Goal: Browse casually

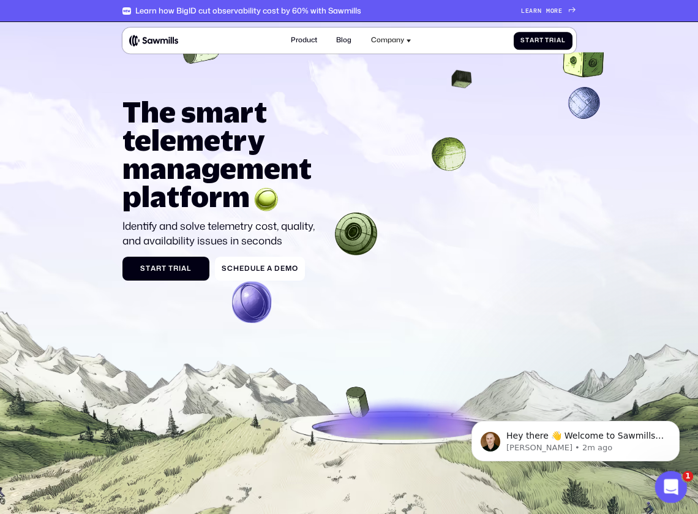
click at [669, 489] on icon "Open Intercom Messenger" at bounding box center [670, 485] width 20 height 20
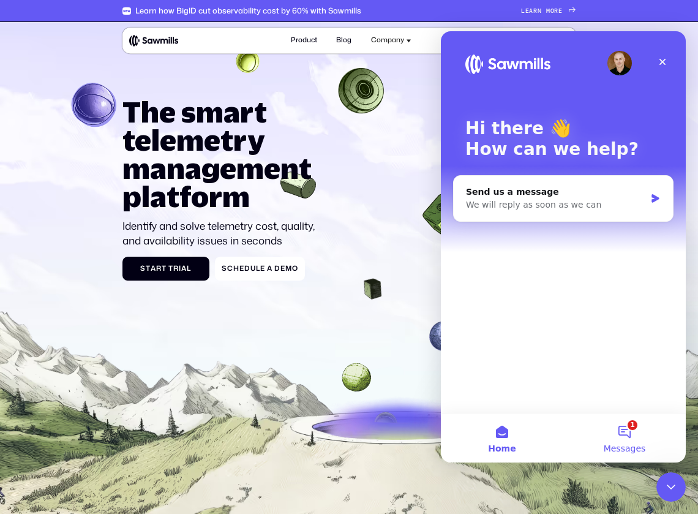
click at [625, 441] on button "1 Messages" at bounding box center [624, 437] width 122 height 49
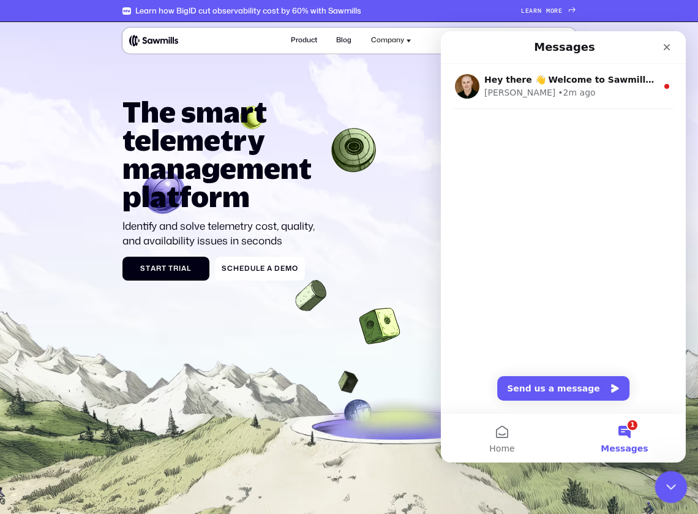
click at [668, 486] on icon "Close Intercom Messenger" at bounding box center [669, 485] width 15 height 15
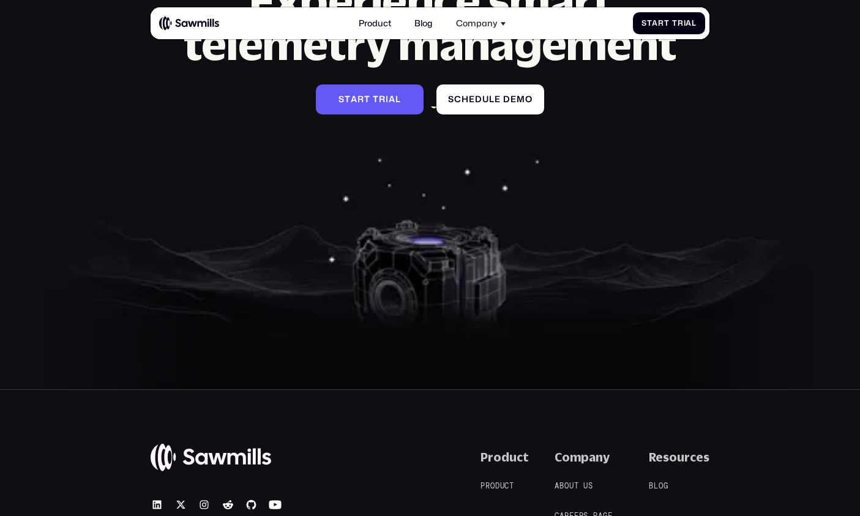
scroll to position [4905, 0]
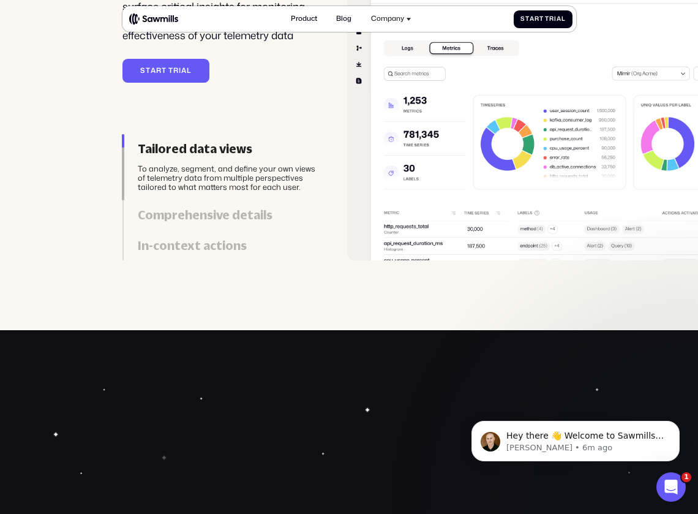
scroll to position [2051, 0]
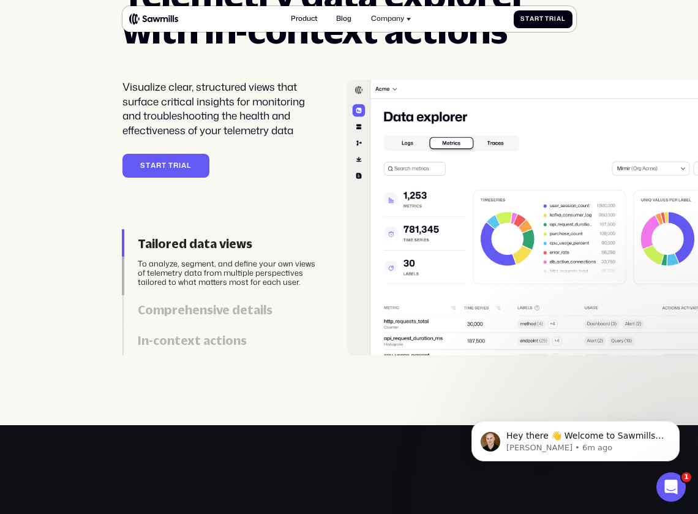
click at [235, 311] on div "Comprehensive details" at bounding box center [230, 310] width 185 height 15
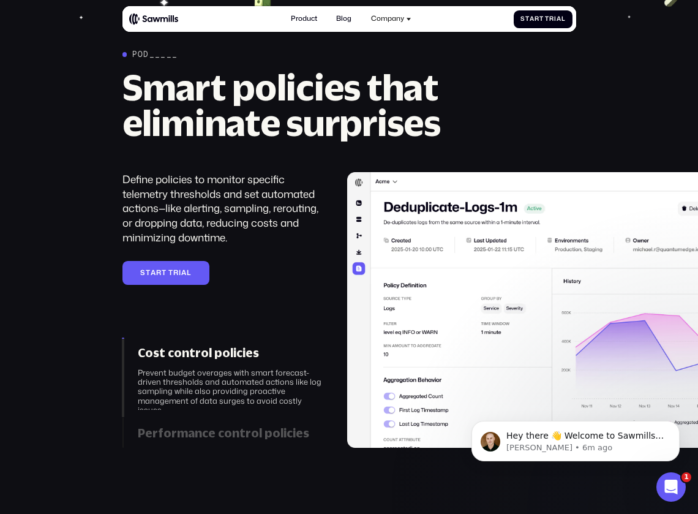
scroll to position [1298, 0]
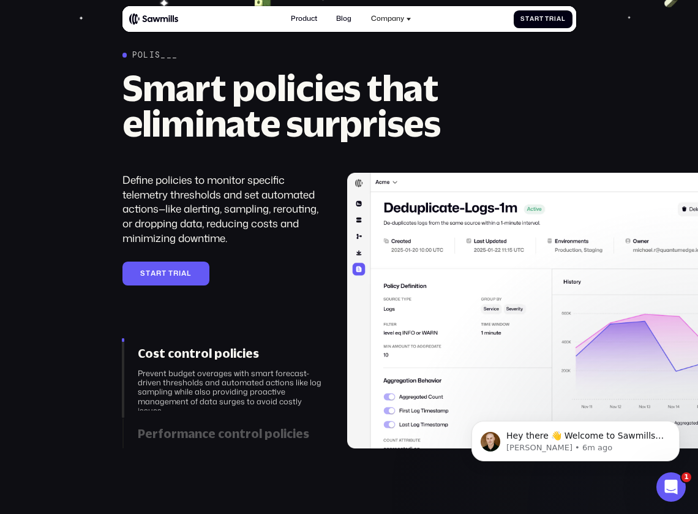
click at [355, 271] on img at bounding box center [574, 311] width 454 height 276
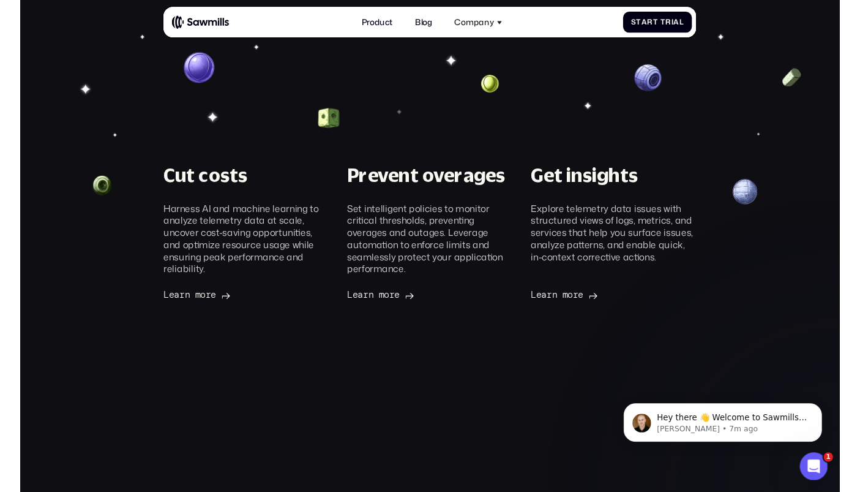
scroll to position [0, 0]
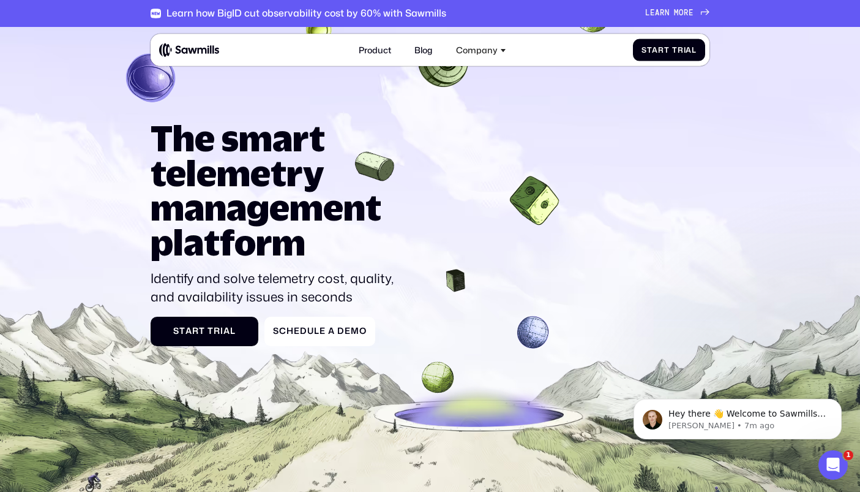
click at [698, 83] on icon at bounding box center [430, 307] width 860 height 576
